Goal: Book appointment/travel/reservation

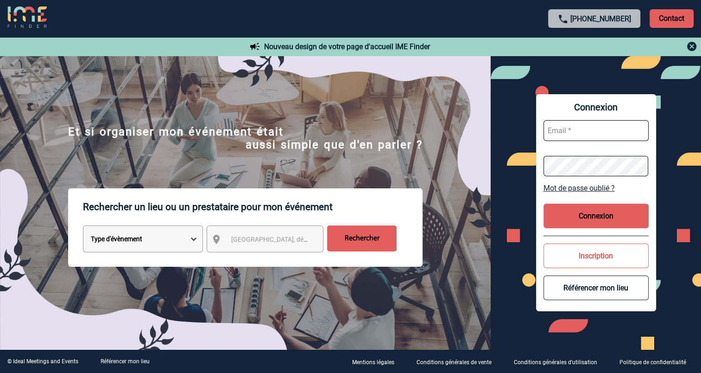
click at [160, 241] on select "Type d'évènement Séminaire avec nuitée Réunion Repas de groupe Team Building & …" at bounding box center [143, 238] width 120 height 27
select select "4"
click at [83, 227] on select "Type d'évènement Séminaire avec nuitée Réunion Repas de groupe Team Building & …" at bounding box center [143, 238] width 120 height 27
click at [261, 240] on span "Ville, département, région..." at bounding box center [295, 238] width 129 height 7
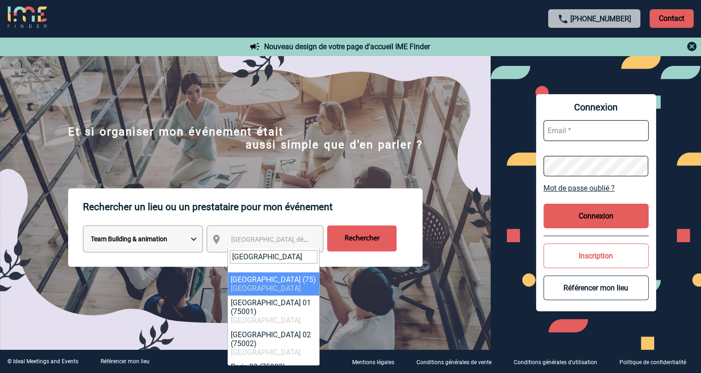
type input "paris"
select select "3"
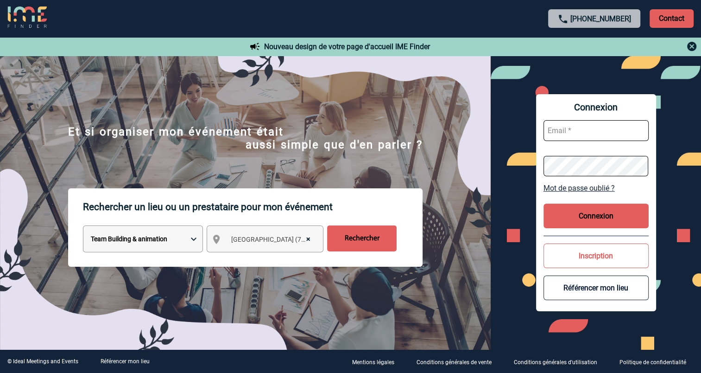
click at [362, 238] on input "Rechercher" at bounding box center [362, 238] width 70 height 26
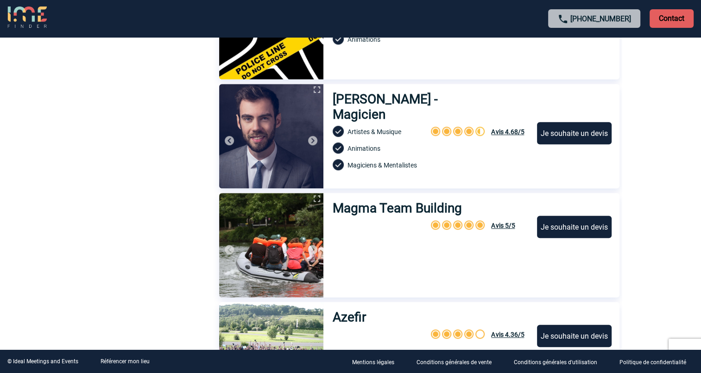
scroll to position [705, 0]
click at [313, 141] on img at bounding box center [312, 140] width 11 height 11
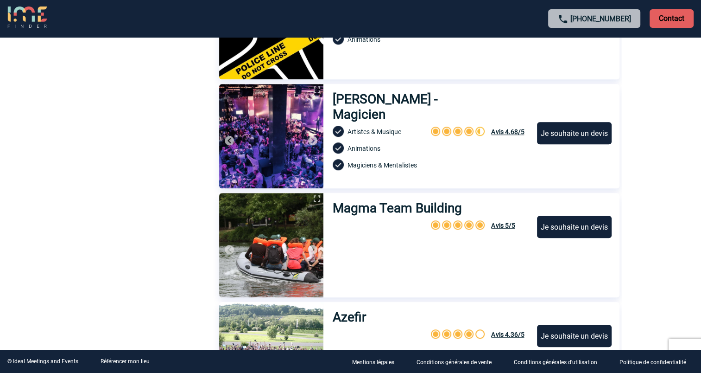
click at [313, 141] on img at bounding box center [312, 140] width 11 height 11
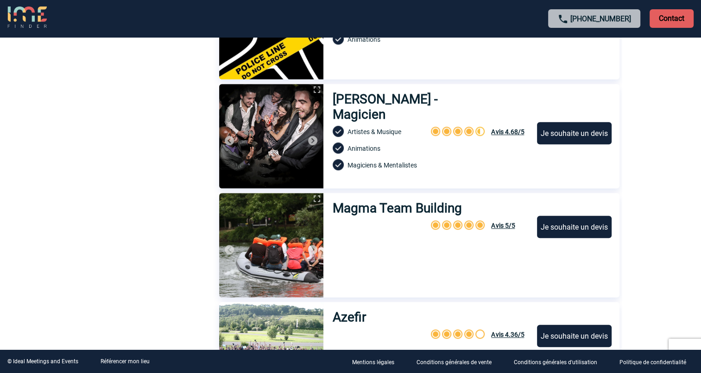
click at [309, 249] on img at bounding box center [312, 249] width 11 height 11
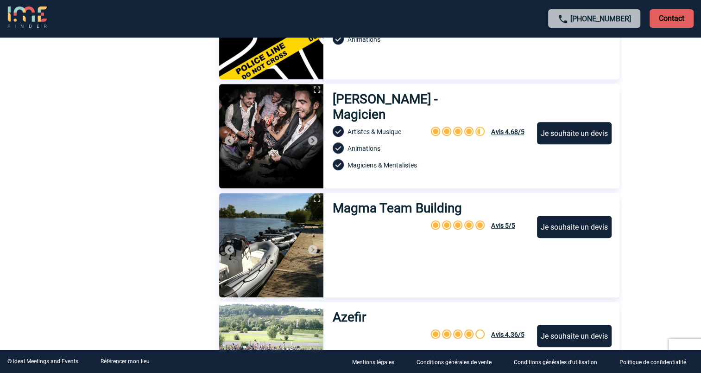
click at [309, 249] on img at bounding box center [312, 249] width 11 height 11
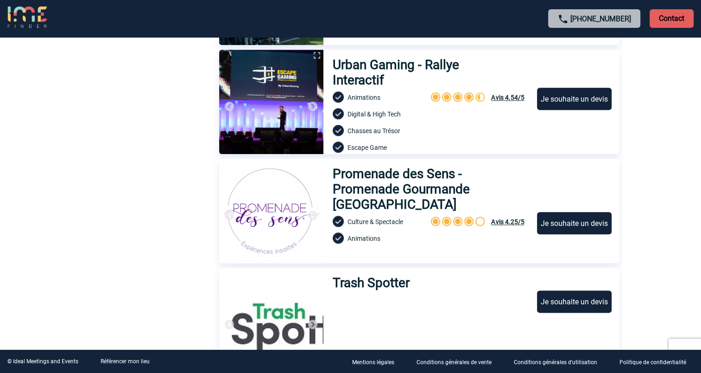
scroll to position [986, 0]
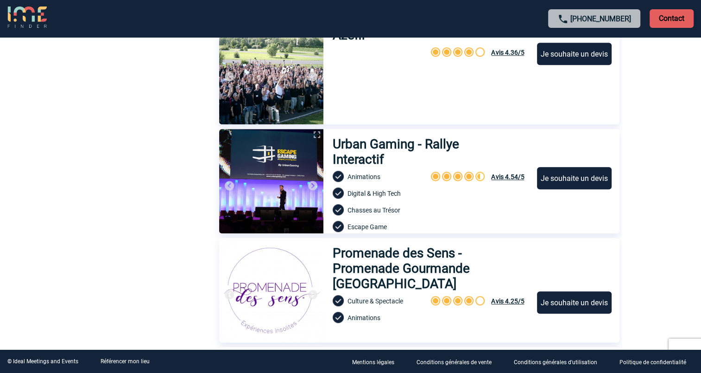
click at [311, 183] on img at bounding box center [312, 185] width 11 height 11
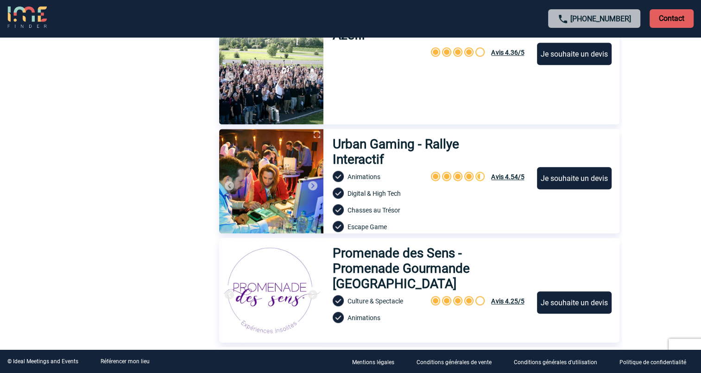
click at [311, 183] on img at bounding box center [312, 185] width 11 height 11
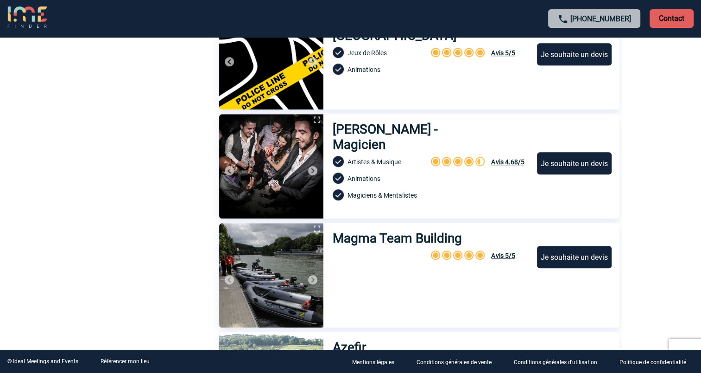
scroll to position [623, 0]
